Goal: Connect with others: Connect with other users

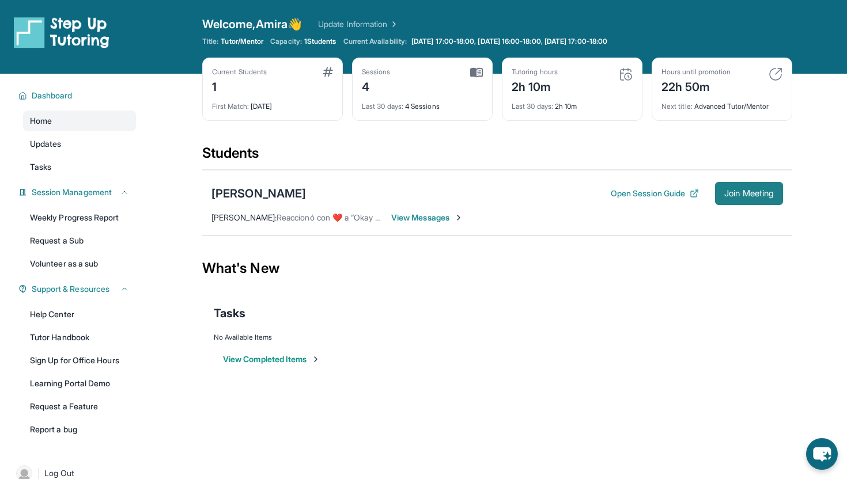
click at [755, 195] on span "Join Meeting" at bounding box center [749, 193] width 50 height 7
click at [265, 193] on div "[PERSON_NAME]" at bounding box center [258, 193] width 94 height 16
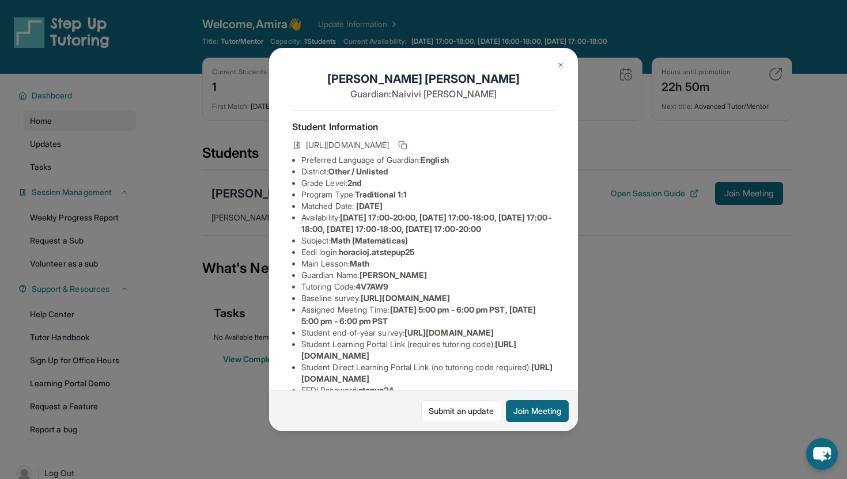
scroll to position [112, 0]
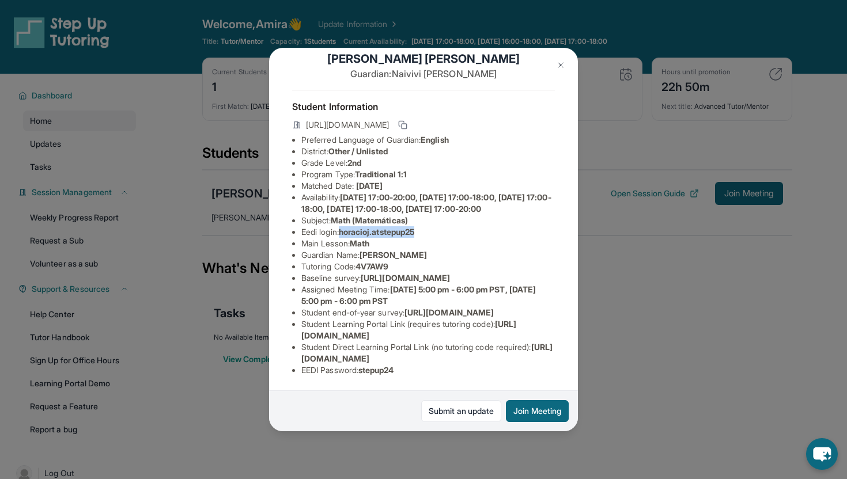
drag, startPoint x: 345, startPoint y: 153, endPoint x: 432, endPoint y: 154, distance: 87.0
click at [432, 226] on li "Eedi login : [PERSON_NAME].atstepup25" at bounding box center [427, 232] width 253 height 12
copy span "horacioj.atstepup25"
click at [386, 250] on span "[PERSON_NAME]" at bounding box center [392, 255] width 67 height 10
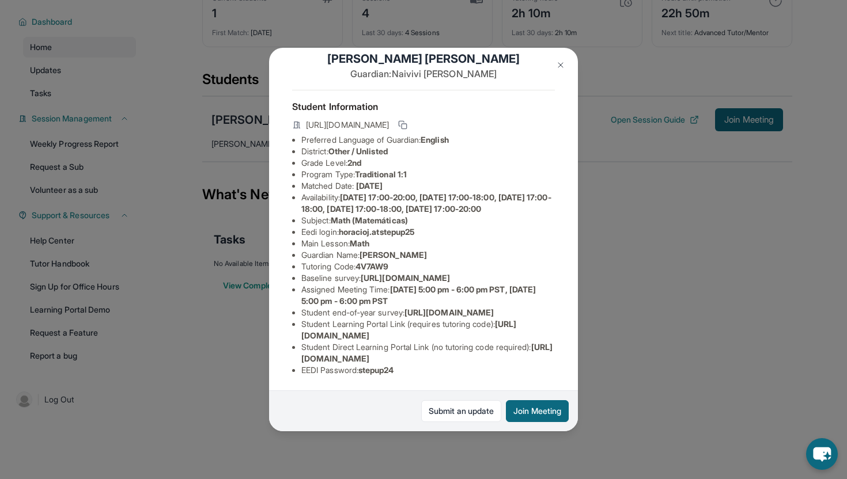
scroll to position [0, 0]
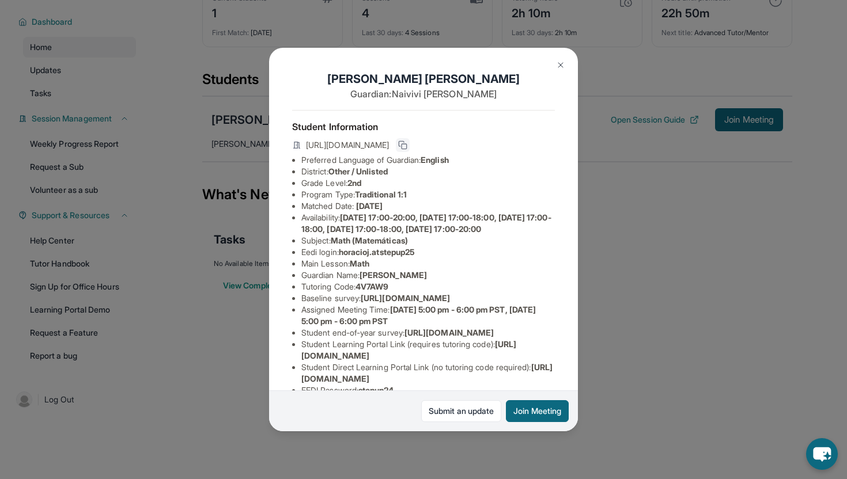
click at [409, 139] on button at bounding box center [403, 145] width 14 height 14
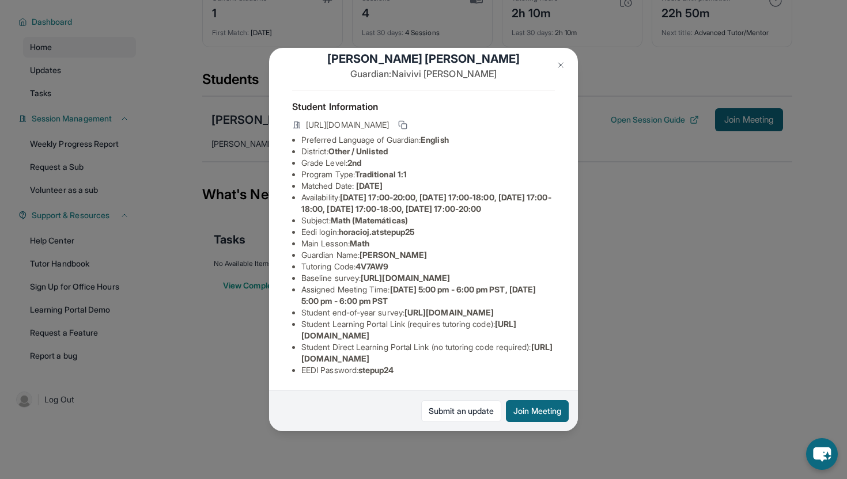
scroll to position [112, 0]
click at [545, 146] on li "District: Other / Unlisted" at bounding box center [427, 152] width 253 height 12
click at [570, 66] on button at bounding box center [560, 65] width 23 height 23
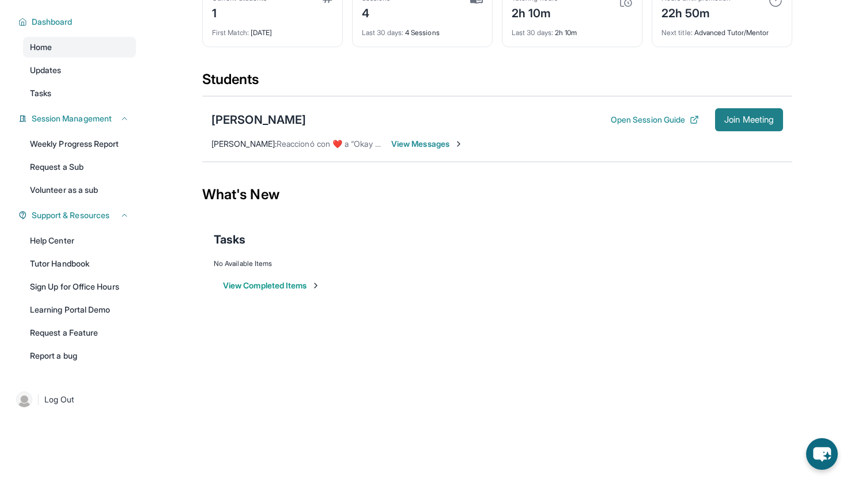
click at [724, 121] on span "Join Meeting" at bounding box center [749, 119] width 50 height 7
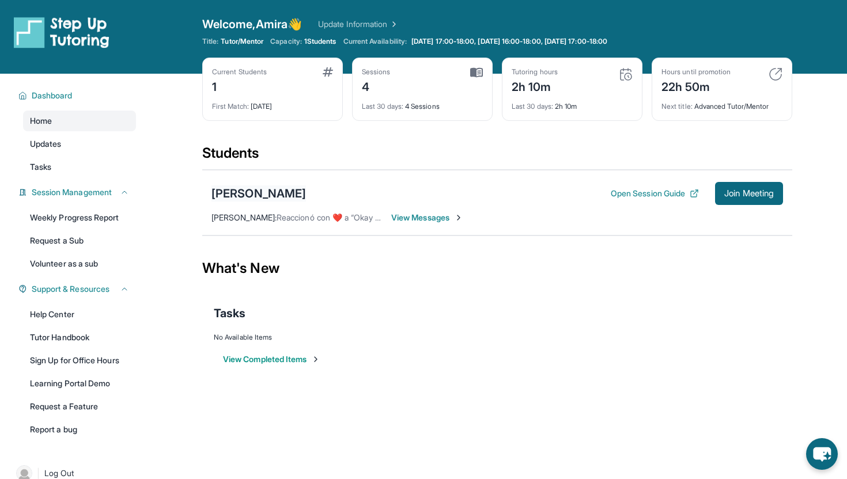
click at [278, 196] on div "[PERSON_NAME]" at bounding box center [258, 193] width 94 height 16
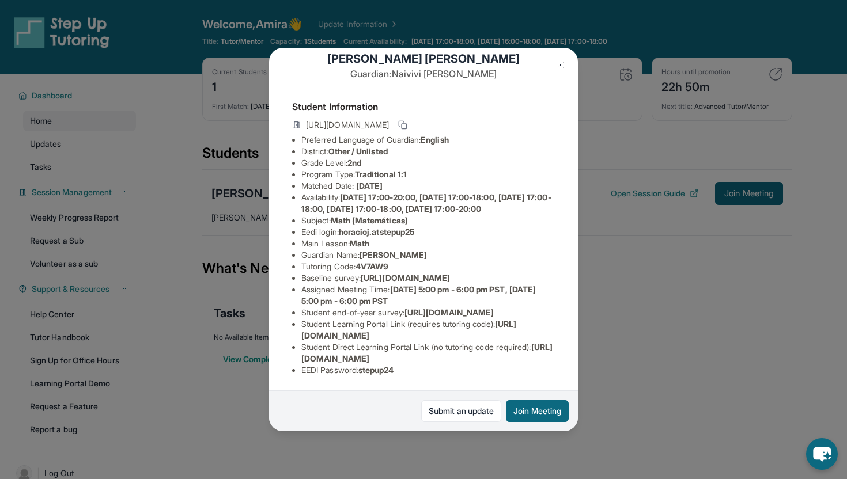
scroll to position [112, 0]
click at [622, 272] on div "[PERSON_NAME] Guardian: [PERSON_NAME] Student Information [URL][DOMAIN_NAME] Pr…" at bounding box center [423, 239] width 847 height 479
